Goal: Task Accomplishment & Management: Manage account settings

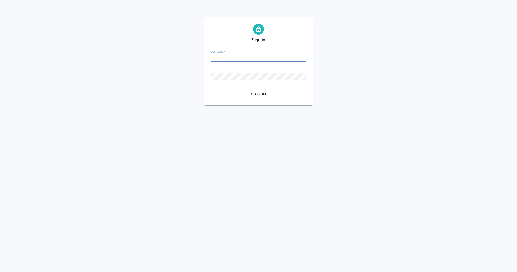
type input "m.eganian@awatera.com"
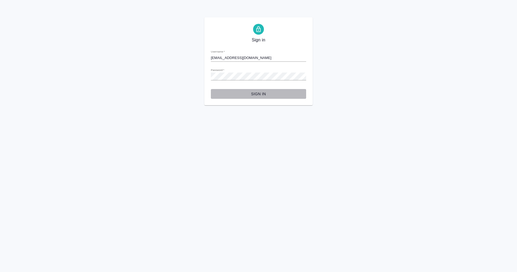
click at [255, 92] on span "Sign in" at bounding box center [258, 94] width 87 height 7
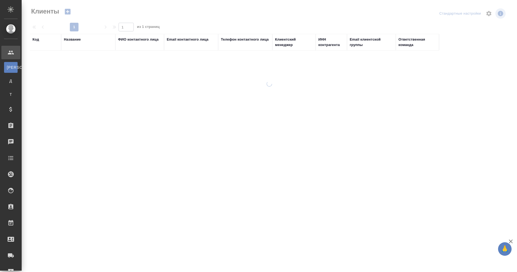
select select "RU"
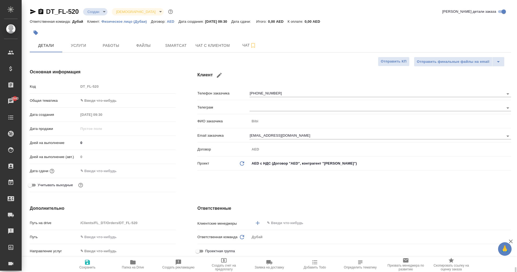
select select "RU"
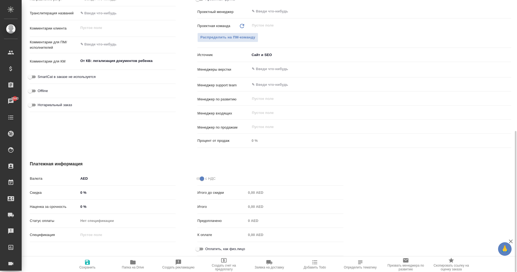
scroll to position [249, 0]
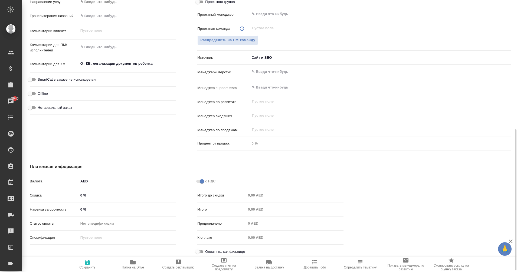
click at [202, 253] on input "Оплатить, как физ.лицо" at bounding box center [197, 251] width 19 height 6
checkbox input "true"
click at [89, 267] on span "Сохранить" at bounding box center [87, 268] width 16 height 4
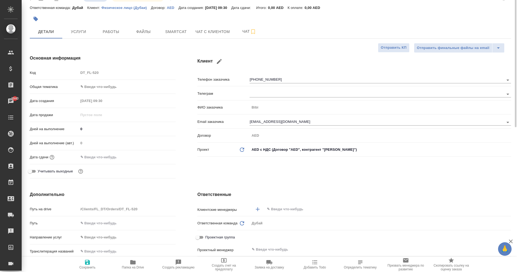
scroll to position [0, 0]
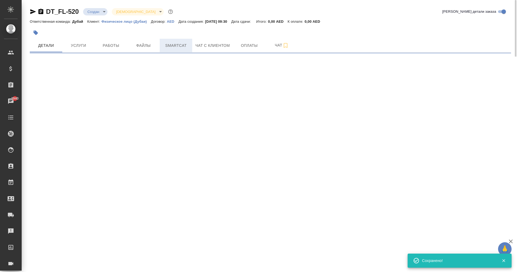
select select "RU"
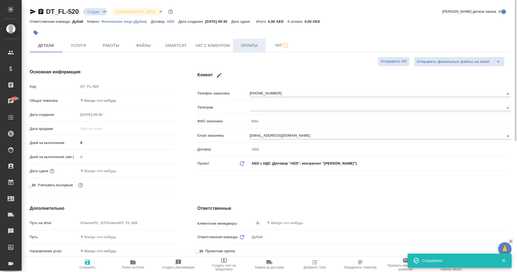
type textarea "x"
click at [255, 50] on button "Оплаты" at bounding box center [249, 46] width 32 height 14
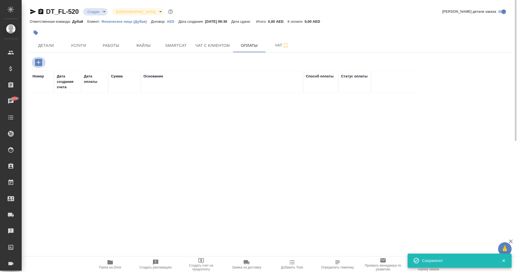
click at [41, 64] on icon "button" at bounding box center [38, 62] width 7 height 7
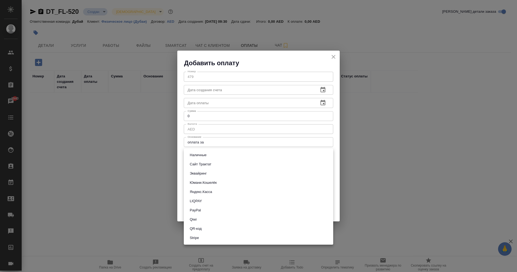
click at [218, 157] on body "🙏 .cls-1 fill:#fff; AWATERA Eganian [PERSON_NAME] Спецификации Заказы 2940 Чаты…" at bounding box center [258, 136] width 517 height 272
click at [336, 58] on div at bounding box center [258, 136] width 517 height 272
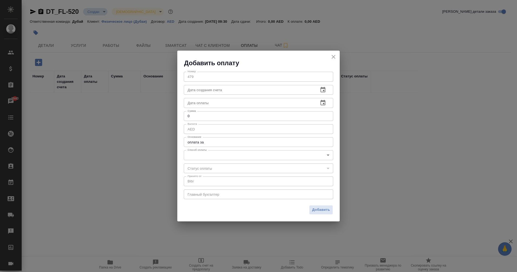
click at [390, 141] on div "Добавить оплату Номер 479 Номер Дата создания счета Дата создания счета Дата оп…" at bounding box center [258, 136] width 517 height 272
click at [335, 57] on icon "close" at bounding box center [333, 57] width 6 height 6
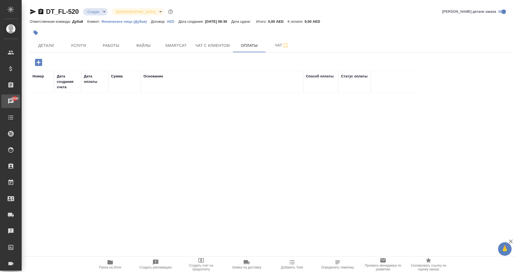
click at [11, 99] on div "Чаты" at bounding box center [4, 101] width 14 height 8
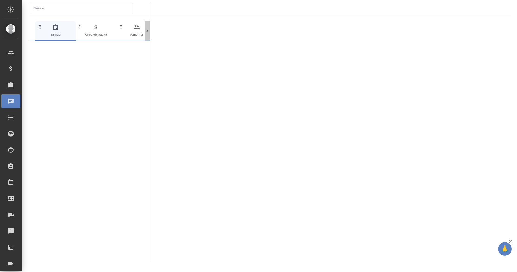
click at [146, 31] on icon at bounding box center [147, 30] width 5 height 5
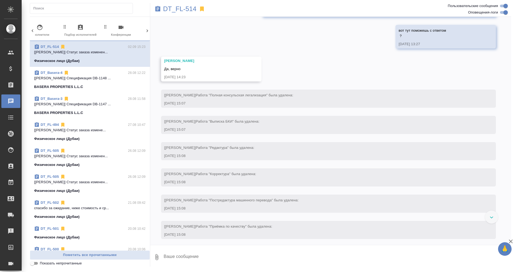
scroll to position [274, 0]
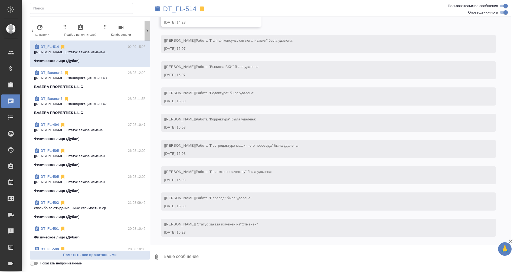
click at [148, 33] on icon at bounding box center [147, 30] width 5 height 5
click at [122, 30] on icon "button" at bounding box center [124, 27] width 6 height 6
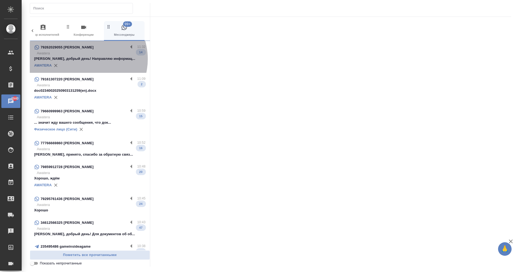
click at [83, 59] on p "[PERSON_NAME], добрый день! Направляю информац..." at bounding box center [90, 58] width 112 height 5
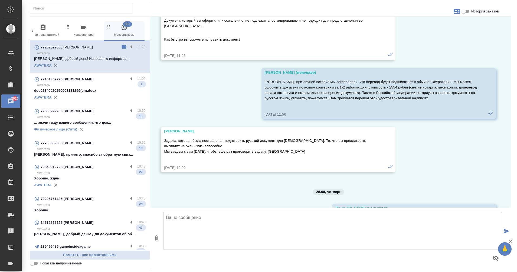
scroll to position [1443, 0]
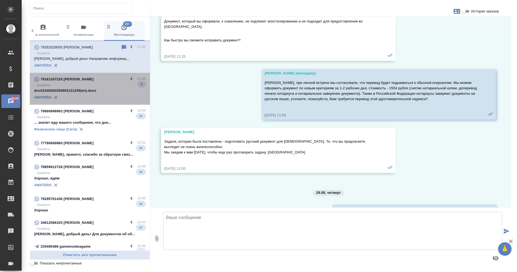
click at [94, 89] on p "doc02340020250903131259(en).docx" at bounding box center [90, 90] width 112 height 5
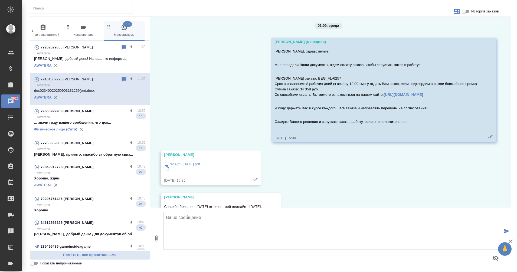
scroll to position [0, 0]
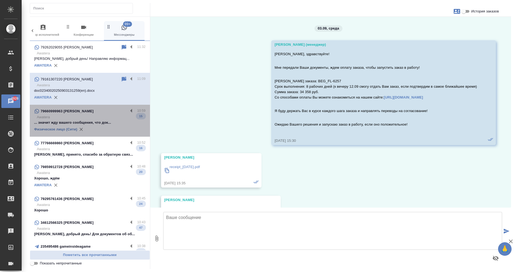
click at [97, 112] on div "79660999963 [PERSON_NAME]" at bounding box center [81, 111] width 94 height 6
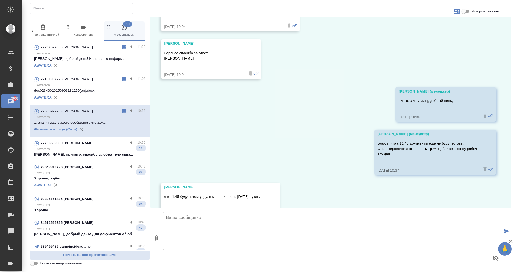
scroll to position [1729, 0]
click at [92, 146] on div "77766669860 [PERSON_NAME]" at bounding box center [81, 143] width 94 height 6
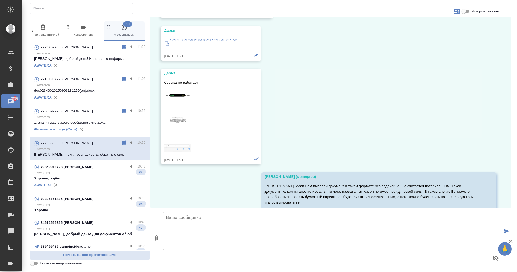
scroll to position [2937, 0]
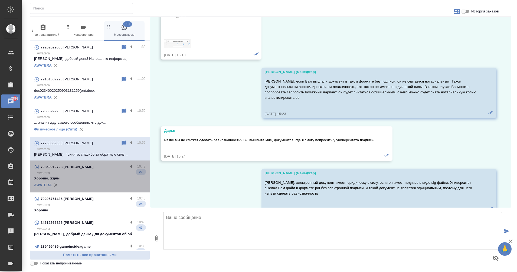
click at [96, 173] on p "Awatera" at bounding box center [91, 172] width 109 height 5
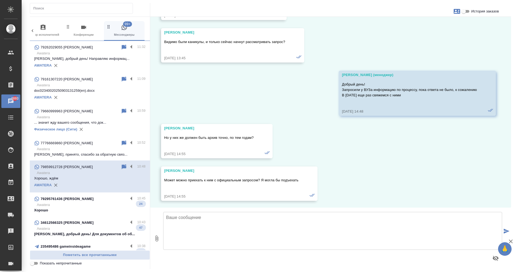
scroll to position [2501, 0]
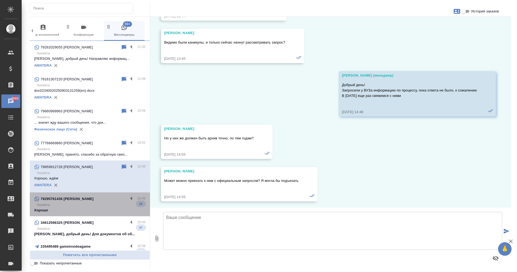
click at [97, 211] on p "Хорошо" at bounding box center [90, 210] width 112 height 5
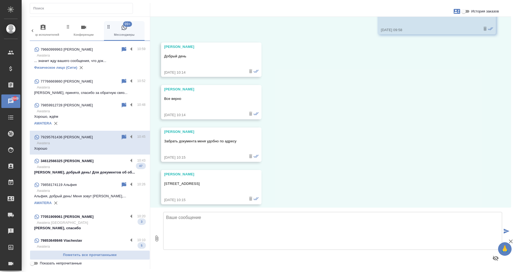
scroll to position [86, 0]
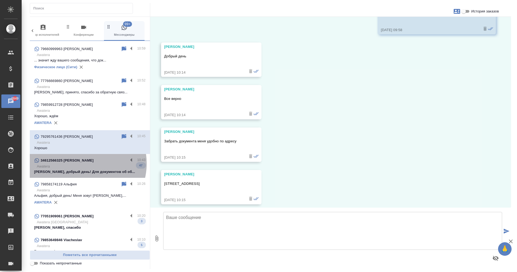
click at [82, 163] on div "34612566325 [PERSON_NAME]" at bounding box center [81, 160] width 94 height 6
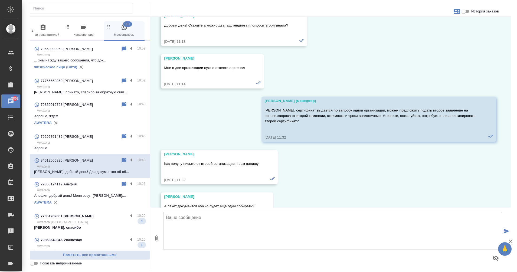
scroll to position [135, 0]
